Goal: Information Seeking & Learning: Learn about a topic

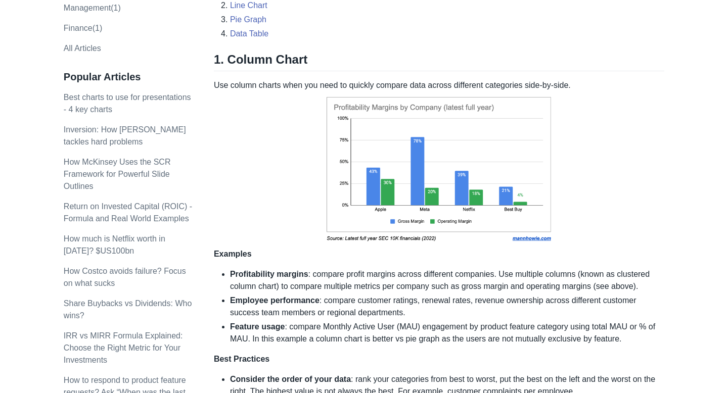
scroll to position [195, 0]
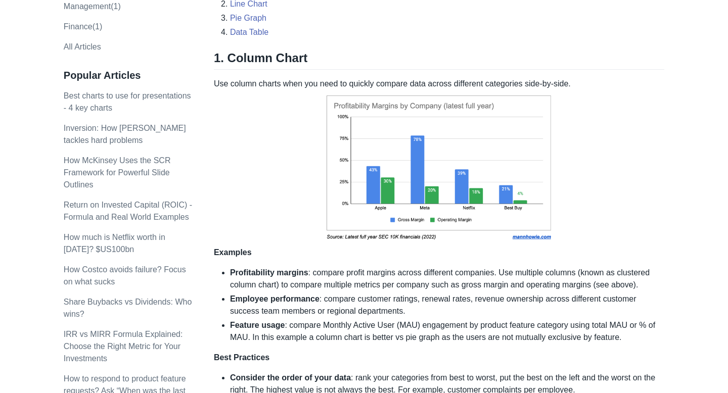
click at [400, 285] on li "Profitability margins : compare profit margins across different companies. Use …" at bounding box center [447, 279] width 434 height 24
type textarea "company"
click at [400, 285] on li "Profitability margins : compare profit margins across different companies. Use …" at bounding box center [447, 279] width 434 height 24
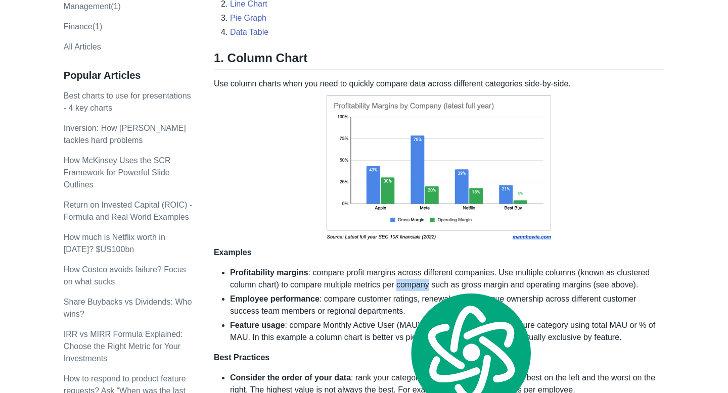
click at [400, 285] on li "Profitability margins : compare profit margins across different companies. Use …" at bounding box center [447, 279] width 434 height 24
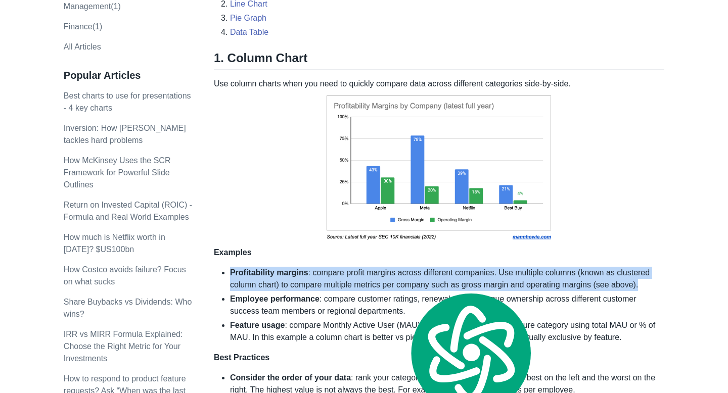
click at [354, 279] on li "Profitability margins : compare profit margins across different companies. Use …" at bounding box center [447, 279] width 434 height 24
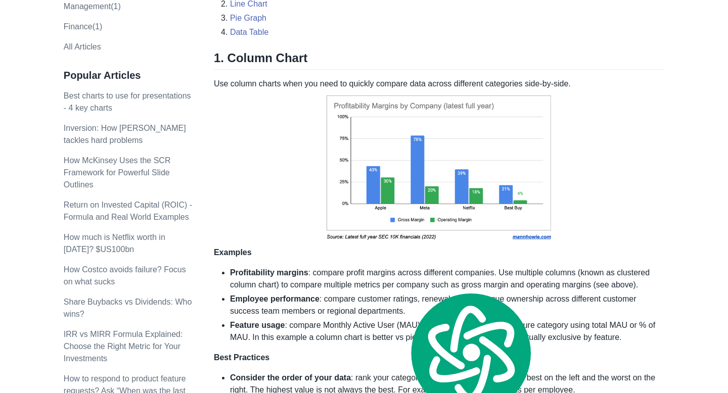
click at [354, 279] on li "Profitability margins : compare profit margins across different companies. Use …" at bounding box center [447, 279] width 434 height 24
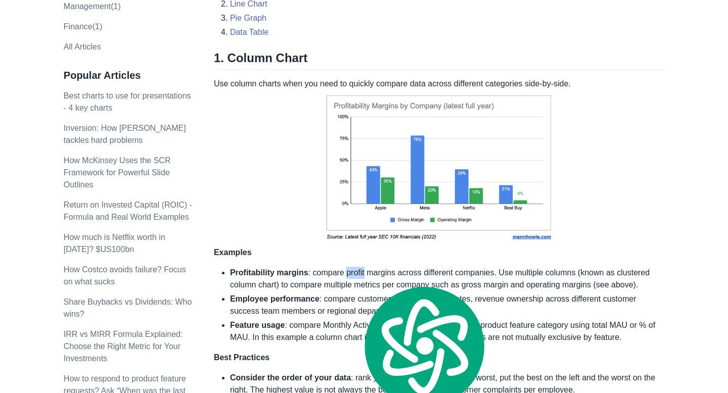
click at [354, 279] on li "Profitability margins : compare profit margins across different companies. Use …" at bounding box center [447, 279] width 434 height 24
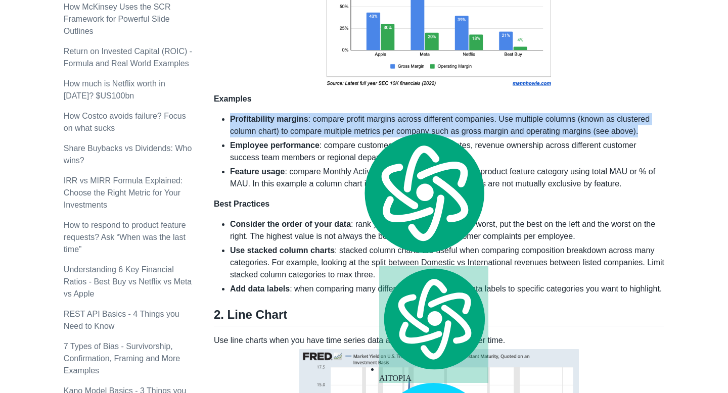
scroll to position [349, 0]
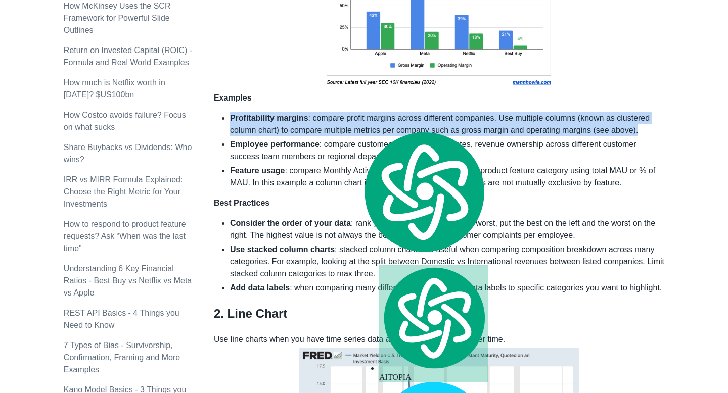
click at [340, 238] on li "Consider the order of your data : rank your categories from best to worst, put …" at bounding box center [447, 229] width 434 height 24
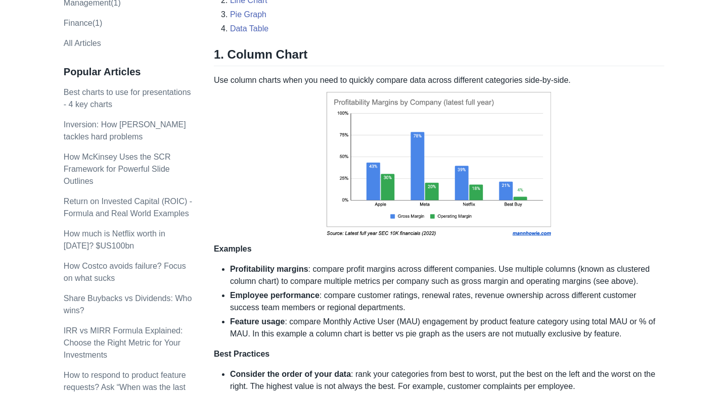
scroll to position [198, 0]
click at [384, 75] on p "Use column charts when you need to quickly compare data across different catego…" at bounding box center [439, 165] width 450 height 181
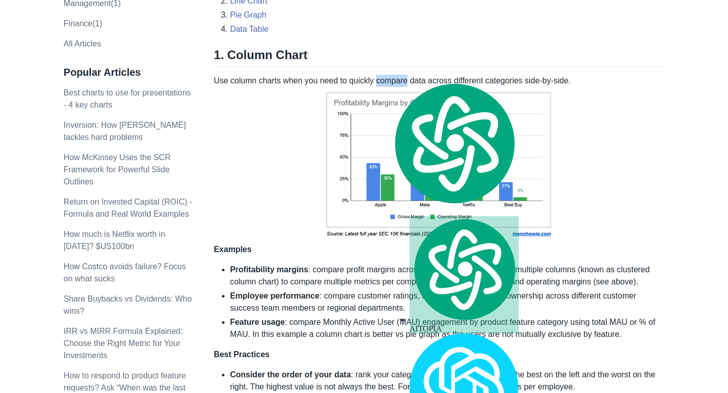
click at [384, 75] on p "Use column charts when you need to quickly compare data across different catego…" at bounding box center [439, 165] width 450 height 181
click at [361, 77] on p "Use column charts when you need to quickly compare data across different catego…" at bounding box center [439, 165] width 450 height 181
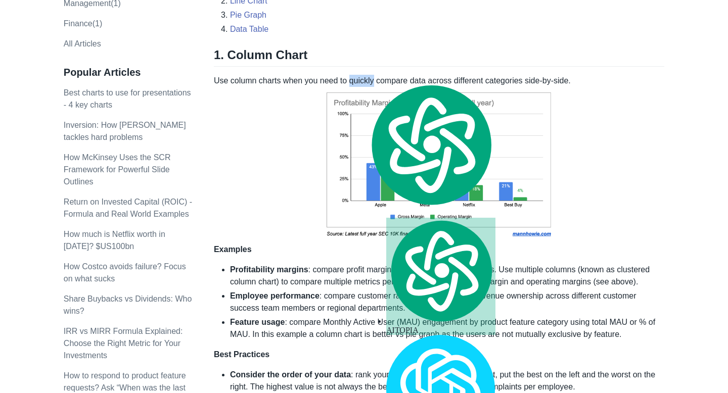
click at [361, 77] on p "Use column charts when you need to quickly compare data across different catego…" at bounding box center [439, 165] width 450 height 181
click at [374, 81] on p "Use column charts when you need to quickly compare data across different catego…" at bounding box center [439, 165] width 450 height 181
